Goal: Information Seeking & Learning: Learn about a topic

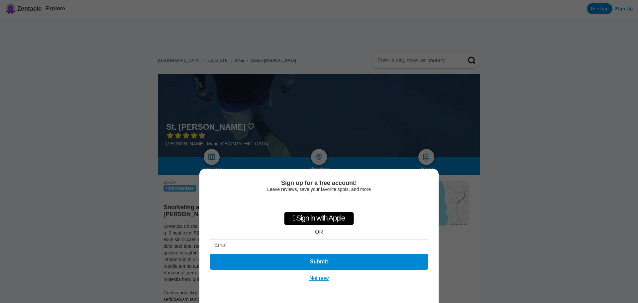
click at [314, 277] on button "Not now" at bounding box center [319, 278] width 24 height 7
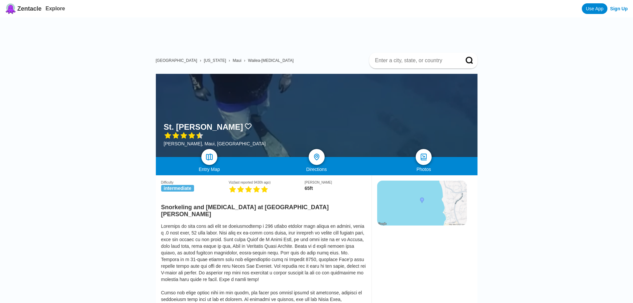
scroll to position [166, 0]
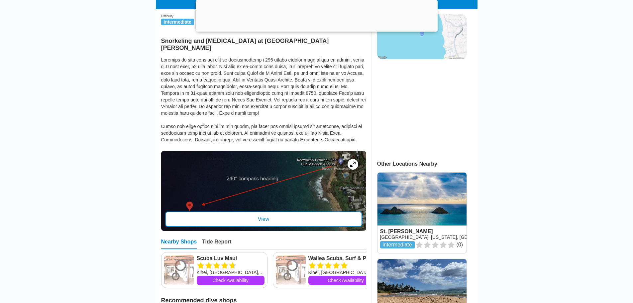
click at [307, 213] on div "View" at bounding box center [263, 218] width 197 height 15
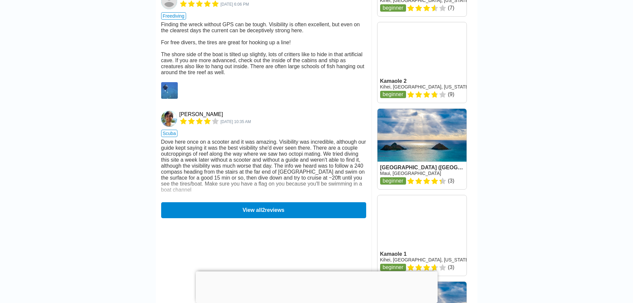
scroll to position [665, 0]
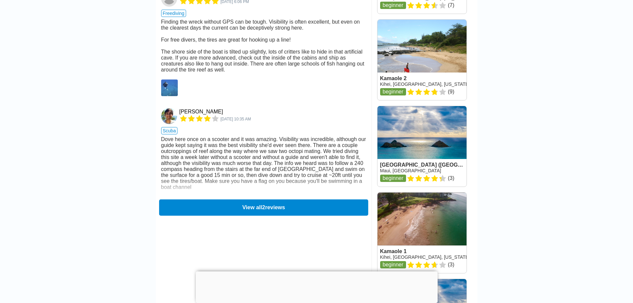
click at [283, 215] on button "View all 2 reviews" at bounding box center [263, 207] width 209 height 16
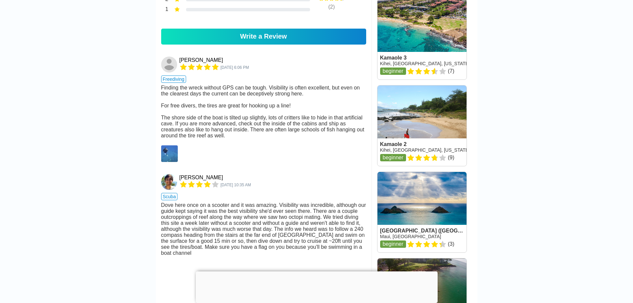
scroll to position [731, 0]
